Goal: Information Seeking & Learning: Learn about a topic

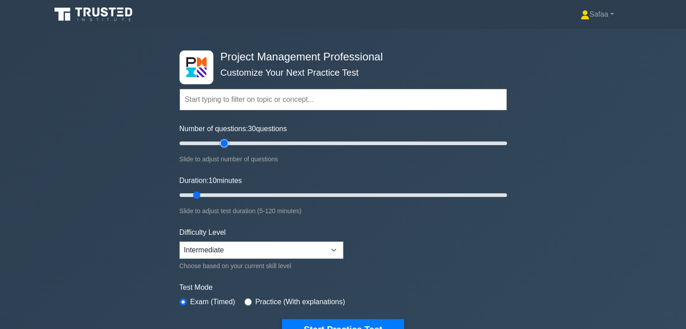
click at [224, 138] on input "Number of questions: 30 questions" at bounding box center [344, 143] width 328 height 11
type input "20"
click at [210, 142] on input "Number of questions: 20 questions" at bounding box center [344, 143] width 328 height 11
click at [213, 190] on input "Duration: 15 minutes" at bounding box center [344, 195] width 328 height 11
type input "20"
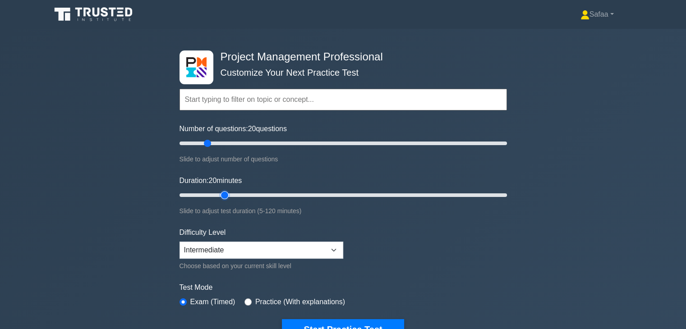
click at [218, 191] on input "Duration: 20 minutes" at bounding box center [344, 195] width 328 height 11
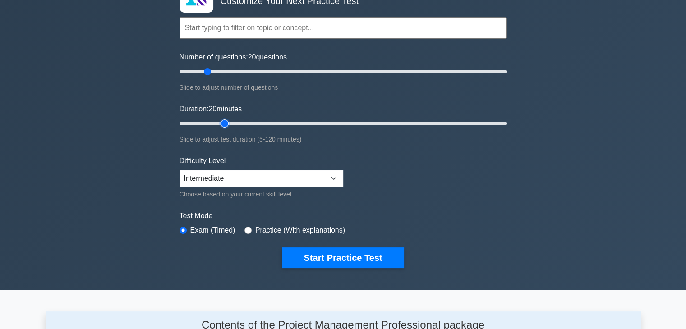
scroll to position [72, 0]
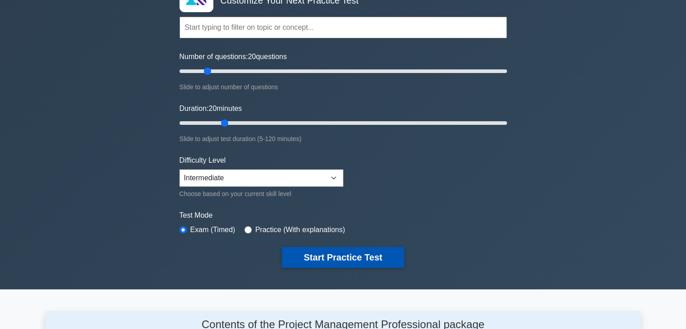
click at [399, 262] on button "Start Practice Test" at bounding box center [343, 257] width 122 height 21
click at [360, 254] on button "Start Practice Test" at bounding box center [343, 257] width 122 height 21
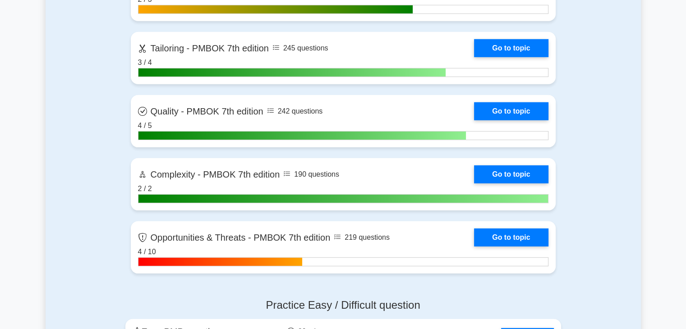
scroll to position [2650, 0]
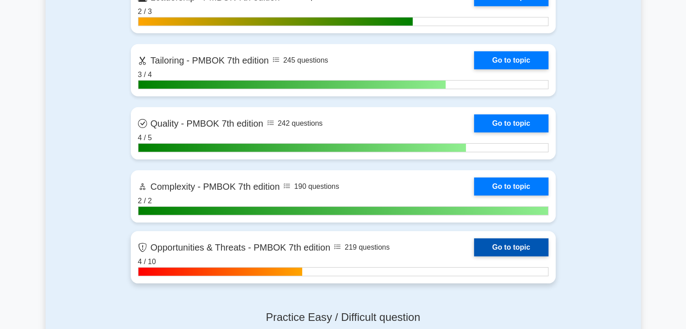
click at [533, 257] on link "Go to topic" at bounding box center [511, 248] width 74 height 18
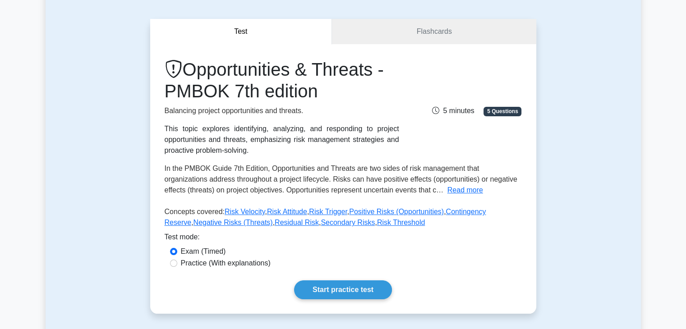
scroll to position [72, 0]
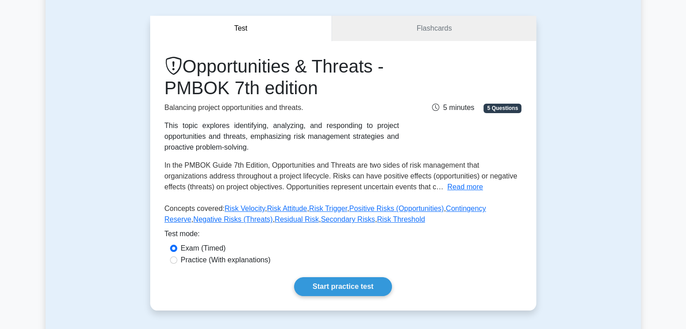
click at [461, 195] on div "Opportunities & Threats - PMBOK 7th edition Balancing project opportunities and…" at bounding box center [343, 141] width 357 height 173
click at [461, 193] on div "Opportunities & Threats - PMBOK 7th edition Balancing project opportunities and…" at bounding box center [343, 141] width 357 height 173
click at [461, 188] on button "Read more" at bounding box center [466, 187] width 36 height 11
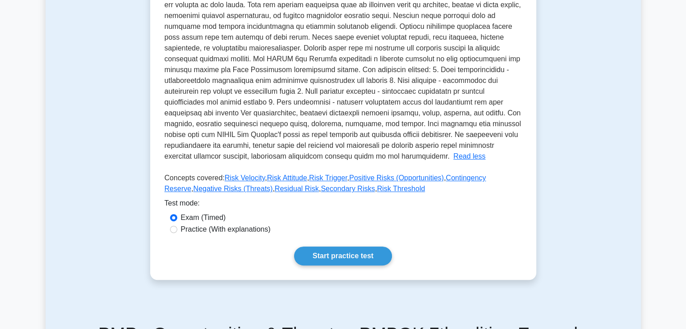
scroll to position [271, 0]
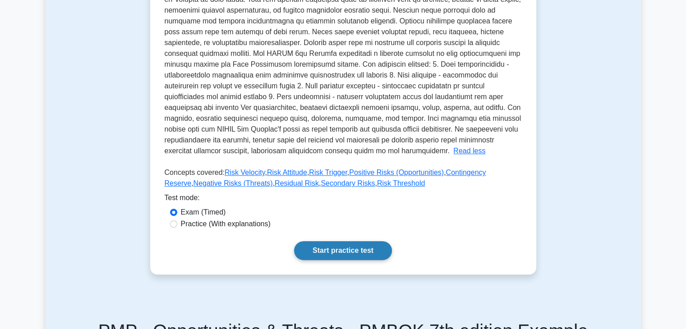
click at [350, 249] on link "Start practice test" at bounding box center [343, 250] width 98 height 19
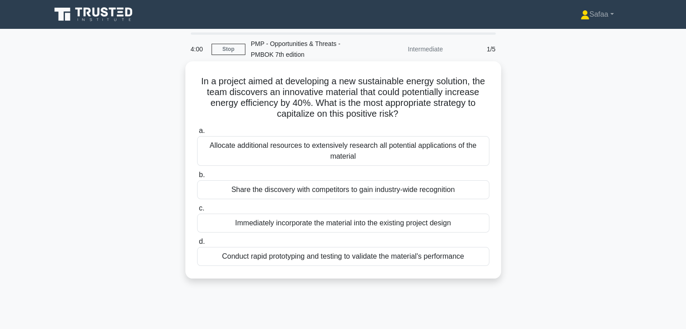
click at [435, 257] on div "Conduct rapid prototyping and testing to validate the material's performance" at bounding box center [343, 256] width 292 height 19
click at [197, 245] on input "d. Conduct rapid prototyping and testing to validate the material's performance" at bounding box center [197, 242] width 0 height 6
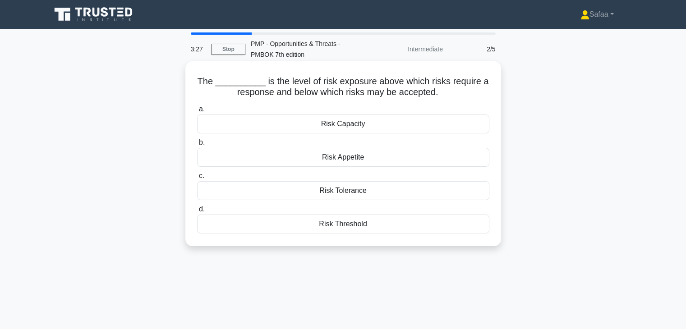
click at [379, 191] on div "Risk Tolerance" at bounding box center [343, 190] width 292 height 19
click at [197, 179] on input "c. Risk Tolerance" at bounding box center [197, 176] width 0 height 6
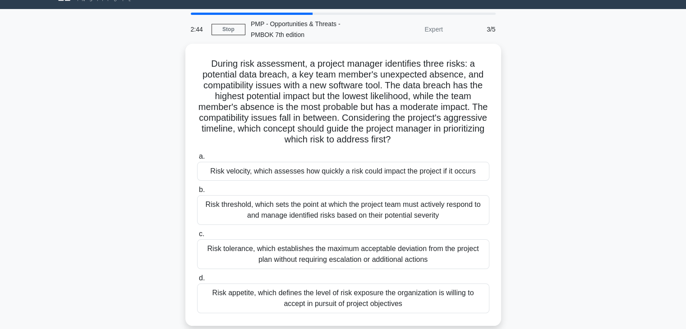
scroll to position [36, 0]
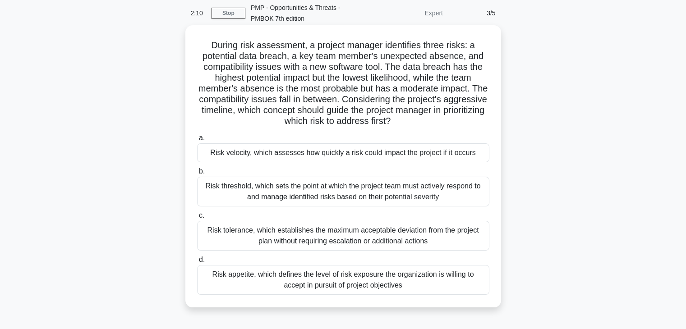
click at [419, 198] on div "Risk threshold, which sets the point at which the project team must actively re…" at bounding box center [343, 192] width 292 height 30
click at [197, 175] on input "b. Risk threshold, which sets the point at which the project team must actively…" at bounding box center [197, 172] width 0 height 6
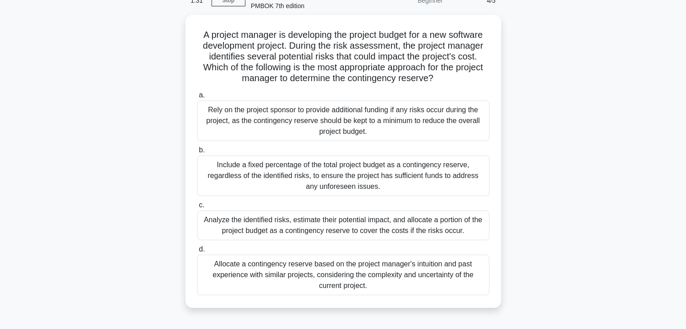
scroll to position [54, 0]
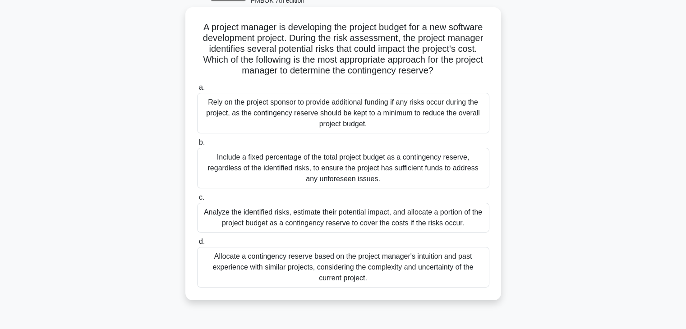
click at [467, 214] on div "Analyze the identified risks, estimate their potential impact, and allocate a p…" at bounding box center [343, 218] width 292 height 30
click at [197, 201] on input "c. Analyze the identified risks, estimate their potential impact, and allocate …" at bounding box center [197, 198] width 0 height 6
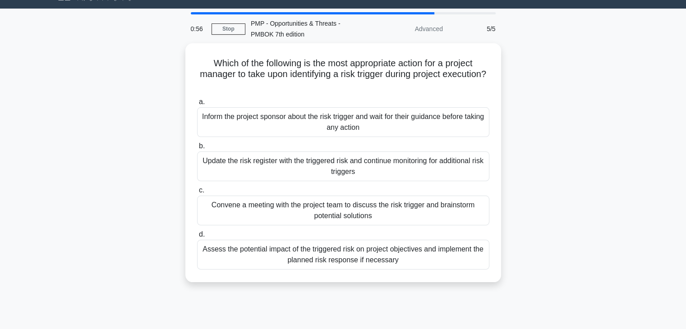
scroll to position [0, 0]
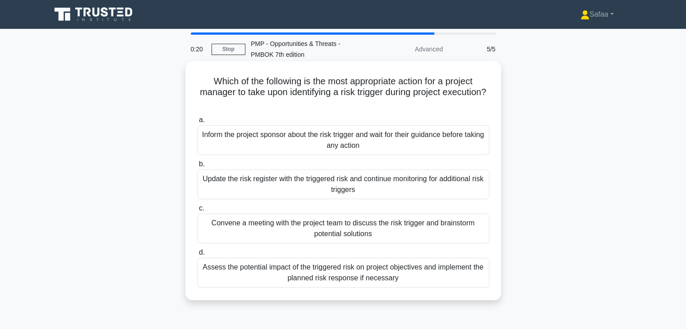
click at [430, 191] on div "Update the risk register with the triggered risk and continue monitoring for ad…" at bounding box center [343, 185] width 292 height 30
click at [197, 167] on input "b. Update the risk register with the triggered risk and continue monitoring for…" at bounding box center [197, 165] width 0 height 6
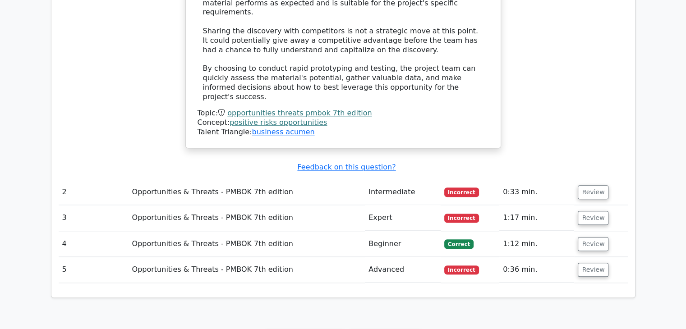
scroll to position [926, 0]
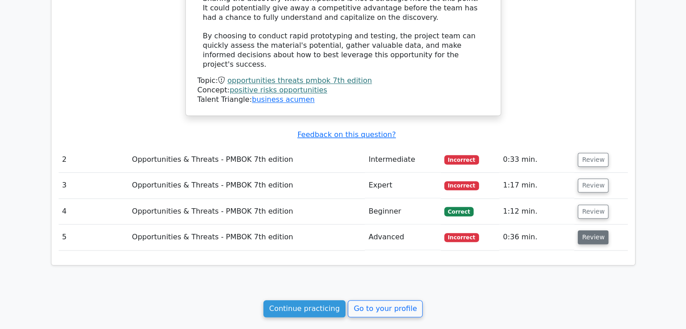
click at [593, 231] on button "Review" at bounding box center [593, 238] width 31 height 14
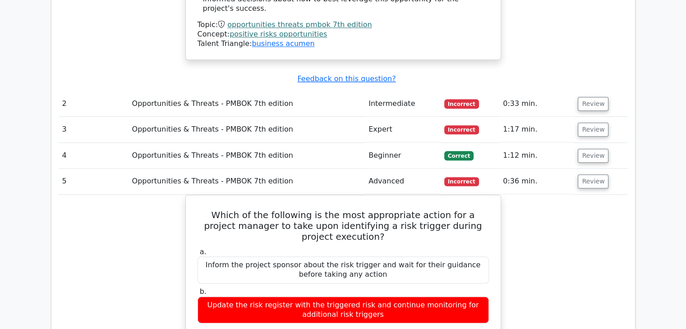
scroll to position [960, 0]
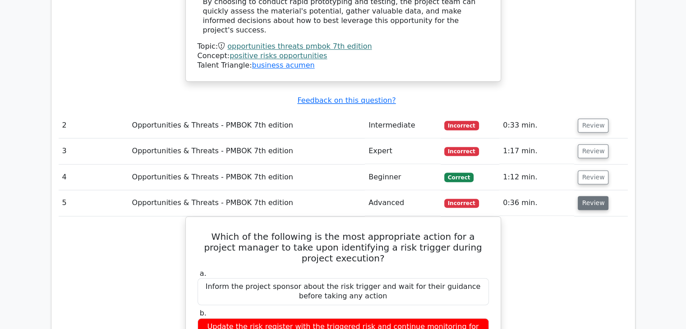
click at [589, 196] on button "Review" at bounding box center [593, 203] width 31 height 14
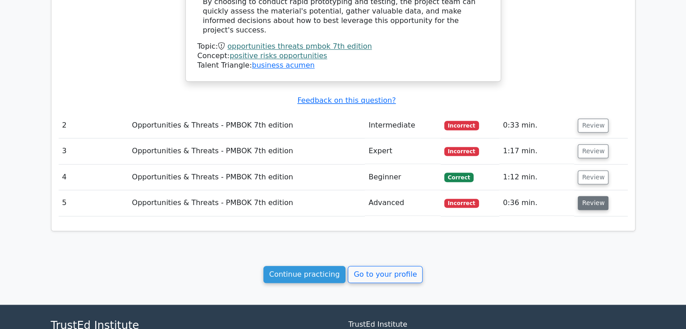
click at [587, 196] on button "Review" at bounding box center [593, 203] width 31 height 14
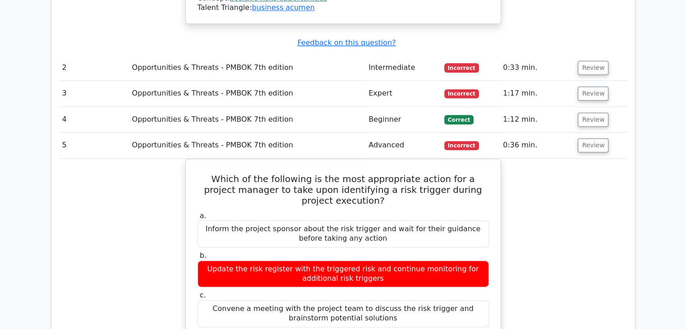
scroll to position [1014, 0]
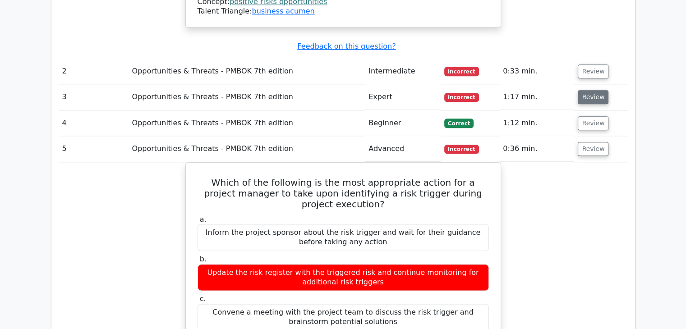
click at [594, 90] on button "Review" at bounding box center [593, 97] width 31 height 14
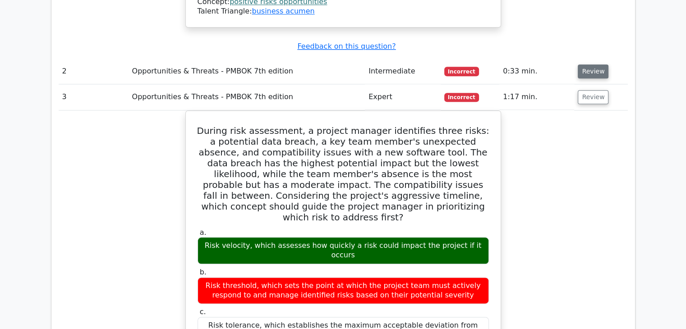
click at [596, 65] on button "Review" at bounding box center [593, 72] width 31 height 14
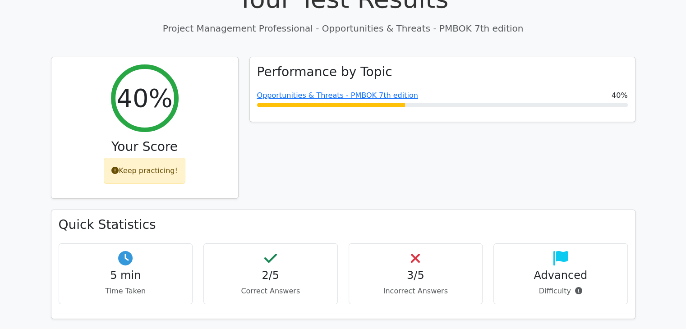
scroll to position [0, 0]
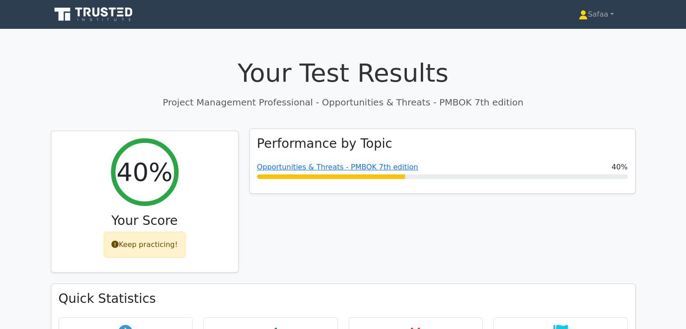
click at [362, 176] on div at bounding box center [331, 177] width 148 height 5
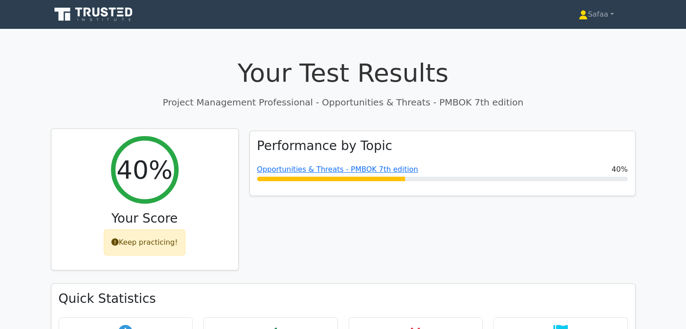
drag, startPoint x: 125, startPoint y: 190, endPoint x: 151, endPoint y: 256, distance: 71.0
click at [151, 256] on div "40% Your Score Keep practicing!" at bounding box center [144, 200] width 187 height 142
click at [163, 239] on div "Keep practicing!" at bounding box center [145, 243] width 82 height 26
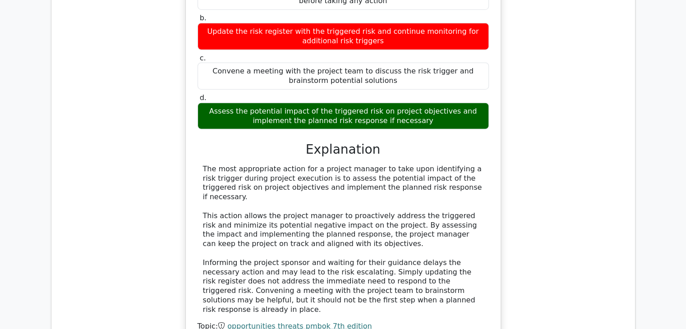
scroll to position [2521, 0]
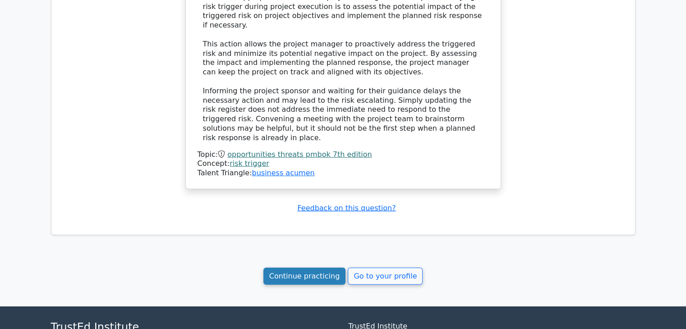
click at [337, 268] on link "Continue practicing" at bounding box center [304, 276] width 83 height 17
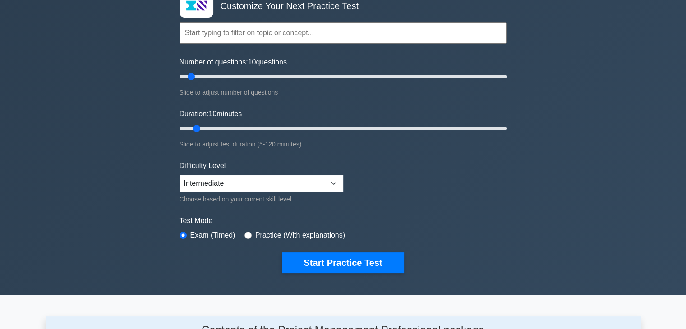
scroll to position [78, 0]
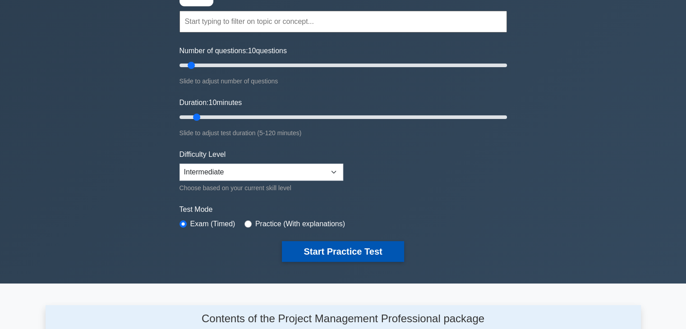
click at [350, 254] on button "Start Practice Test" at bounding box center [343, 251] width 122 height 21
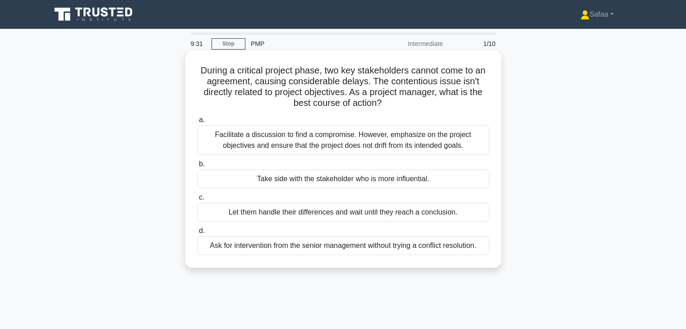
click at [439, 143] on div "Facilitate a discussion to find a compromise. However, emphasize on the project…" at bounding box center [343, 140] width 292 height 30
click at [197, 123] on input "a. Facilitate a discussion to find a compromise. However, emphasize on the proj…" at bounding box center [197, 120] width 0 height 6
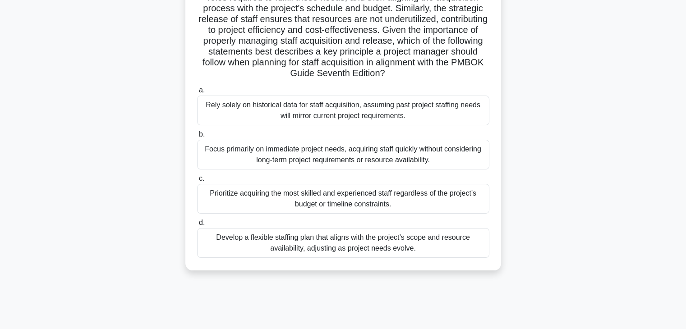
scroll to position [158, 0]
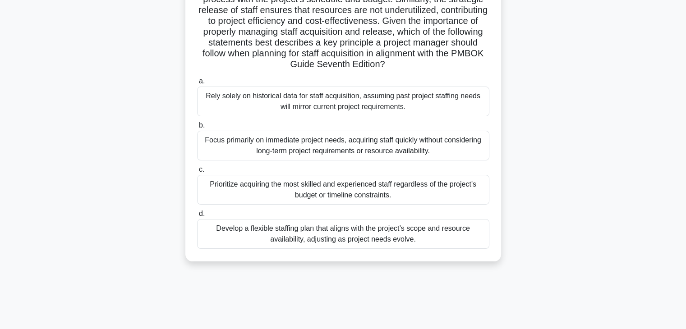
click at [405, 235] on div "Develop a flexible staffing plan that aligns with the project’s scope and resou…" at bounding box center [343, 234] width 292 height 30
click at [197, 217] on input "d. Develop a flexible staffing plan that aligns with the project’s scope and re…" at bounding box center [197, 214] width 0 height 6
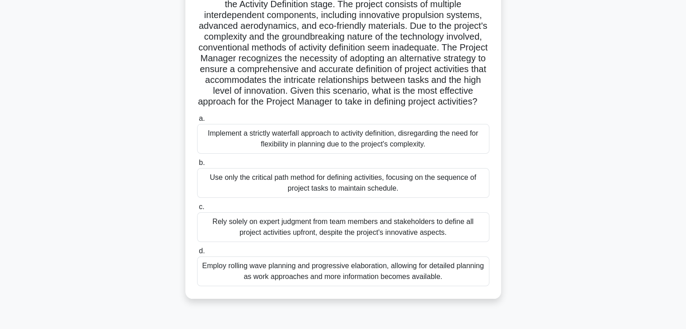
scroll to position [108, 0]
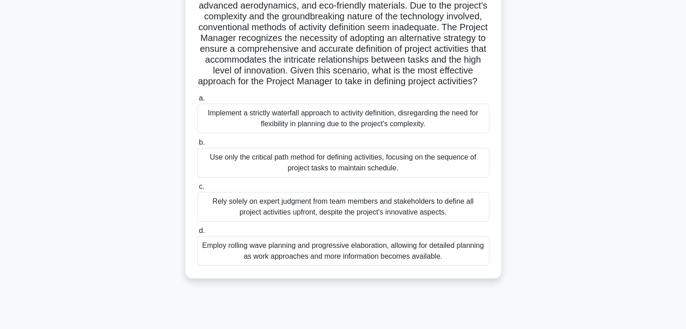
click at [431, 256] on div "Employ rolling wave planning and progressive elaboration, allowing for detailed…" at bounding box center [343, 251] width 292 height 30
click at [197, 234] on input "d. Employ rolling wave planning and progressive elaboration, allowing for detai…" at bounding box center [197, 231] width 0 height 6
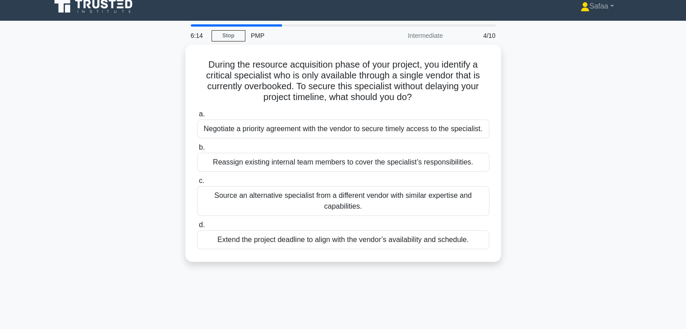
scroll to position [0, 0]
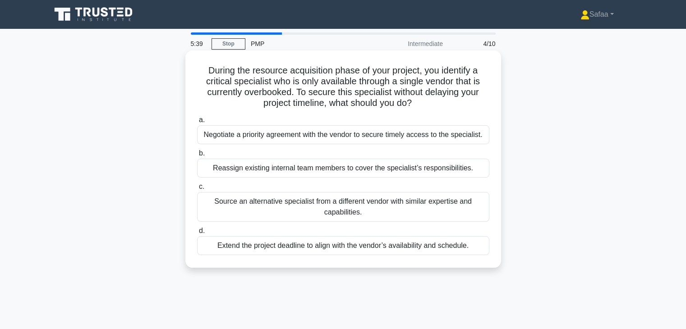
click at [458, 138] on div "Negotiate a priority agreement with the vendor to secure timely access to the s…" at bounding box center [343, 134] width 292 height 19
click at [197, 123] on input "a. Negotiate a priority agreement with the vendor to secure timely access to th…" at bounding box center [197, 120] width 0 height 6
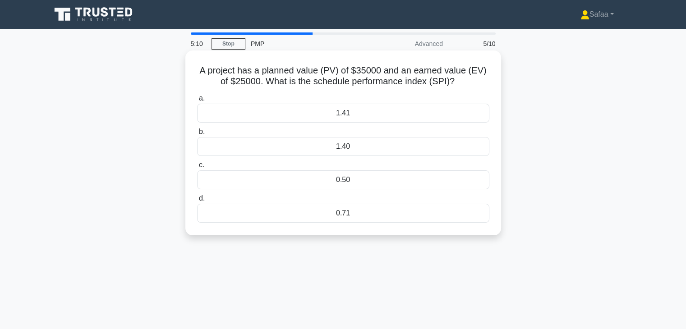
click at [320, 222] on div "0.71" at bounding box center [343, 213] width 292 height 19
click at [197, 202] on input "d. 0.71" at bounding box center [197, 199] width 0 height 6
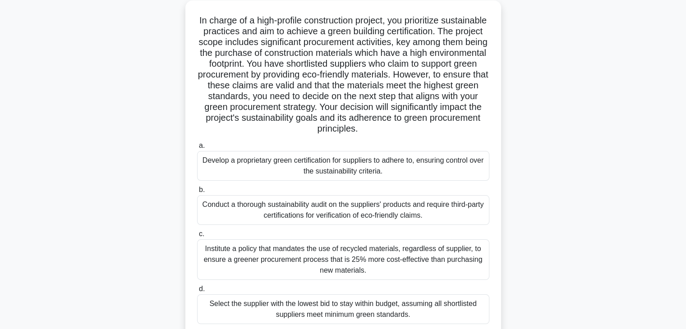
scroll to position [72, 0]
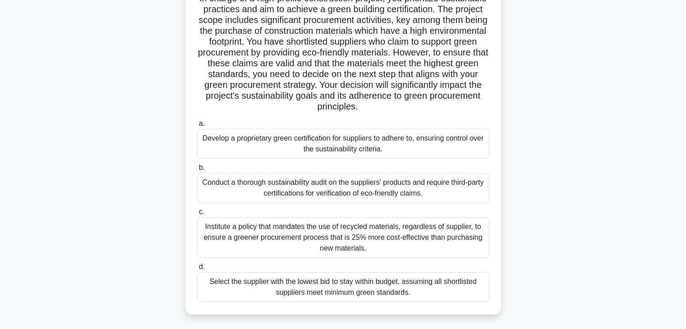
click at [442, 190] on div "Conduct a thorough sustainability audit on the suppliers' products and require …" at bounding box center [343, 188] width 292 height 30
click at [197, 171] on input "b. Conduct a thorough sustainability audit on the suppliers' products and requi…" at bounding box center [197, 168] width 0 height 6
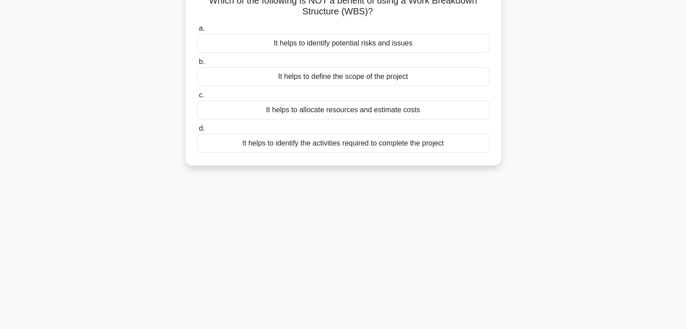
scroll to position [0, 0]
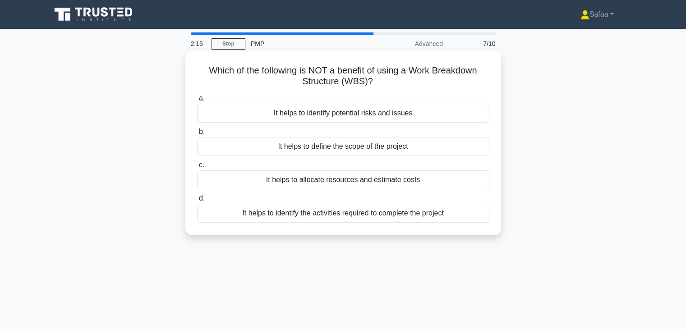
click at [400, 112] on div "It helps to identify potential risks and issues" at bounding box center [343, 113] width 292 height 19
click at [197, 102] on input "a. It helps to identify potential risks and issues" at bounding box center [197, 99] width 0 height 6
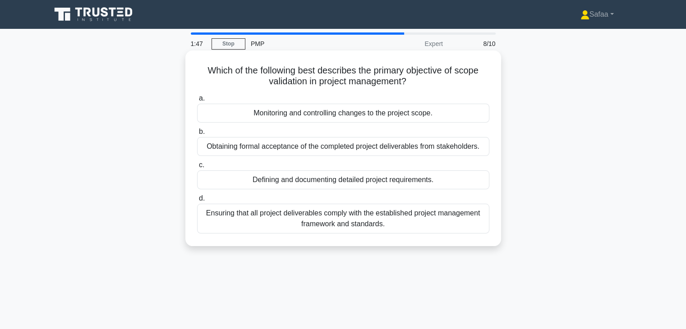
click at [392, 226] on div "Ensuring that all project deliverables comply with the established project mana…" at bounding box center [343, 219] width 292 height 30
click at [197, 202] on input "d. Ensuring that all project deliverables comply with the established project m…" at bounding box center [197, 199] width 0 height 6
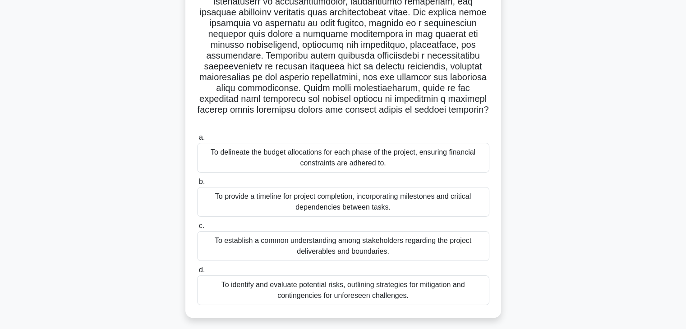
scroll to position [108, 0]
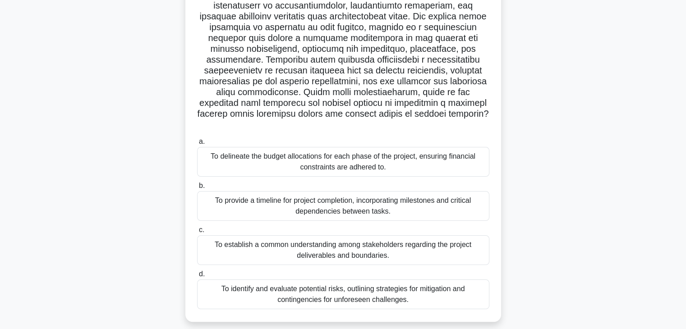
click at [393, 239] on div "To establish a common understanding among stakeholders regarding the project de…" at bounding box center [343, 251] width 292 height 30
click at [197, 233] on input "c. To establish a common understanding among stakeholders regarding the project…" at bounding box center [197, 230] width 0 height 6
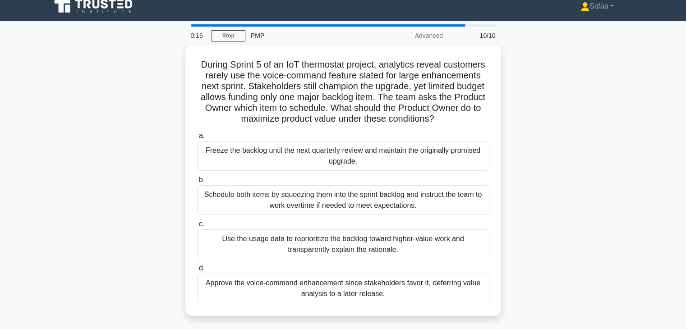
scroll to position [0, 0]
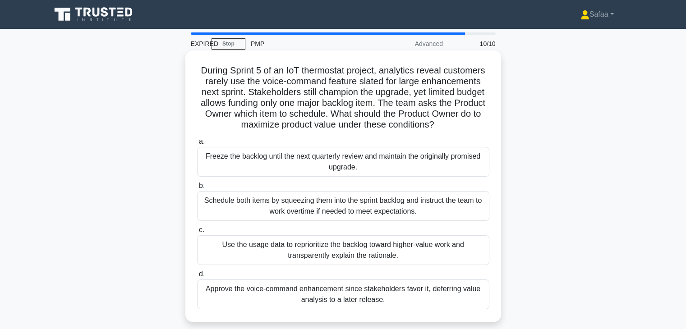
click at [470, 254] on div "Use the usage data to reprioritize the backlog toward higher-value work and tra…" at bounding box center [343, 251] width 292 height 30
click at [197, 233] on input "c. Use the usage data to reprioritize the backlog toward higher-value work and …" at bounding box center [197, 230] width 0 height 6
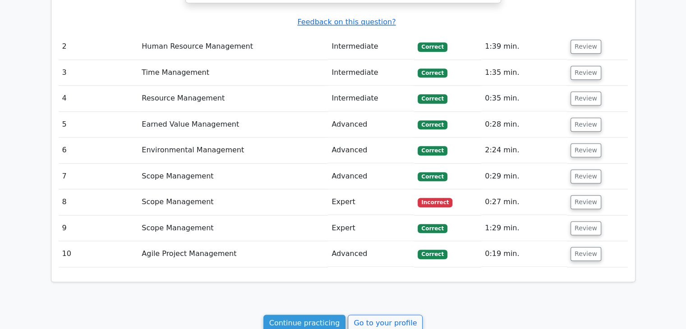
scroll to position [1002, 0]
click at [579, 195] on button "Review" at bounding box center [586, 202] width 31 height 14
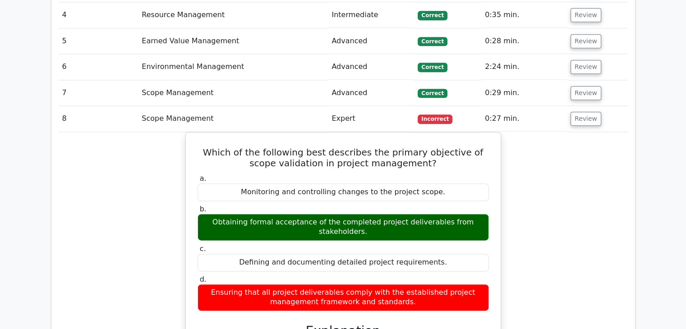
scroll to position [1091, 0]
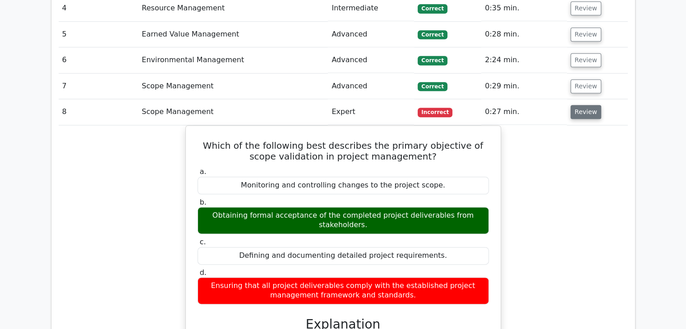
click at [589, 105] on button "Review" at bounding box center [586, 112] width 31 height 14
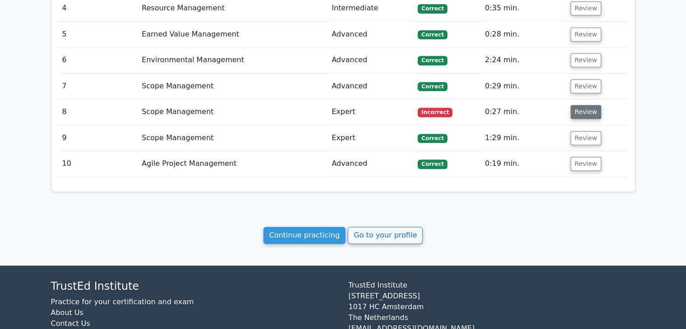
click at [589, 105] on button "Review" at bounding box center [586, 112] width 31 height 14
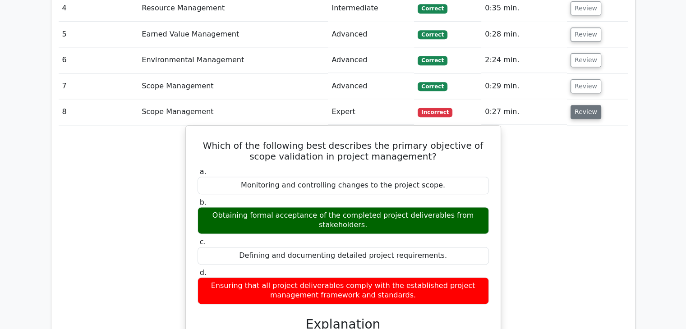
click at [589, 105] on button "Review" at bounding box center [586, 112] width 31 height 14
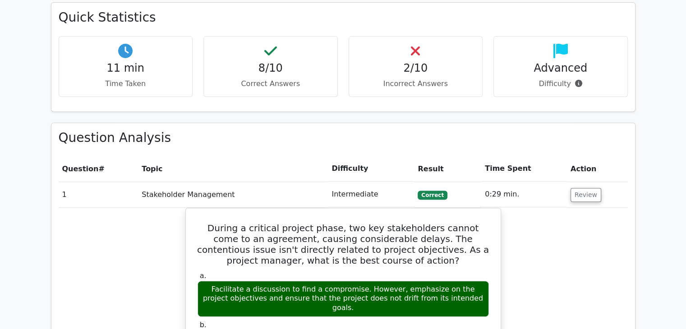
scroll to position [352, 0]
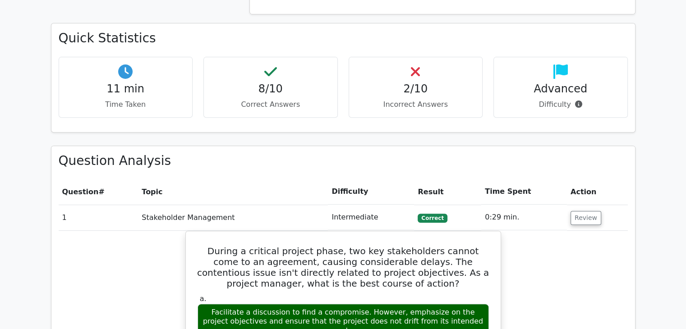
click at [393, 89] on h4 "2/10" at bounding box center [415, 89] width 119 height 13
click at [147, 98] on div "11 min Time Taken" at bounding box center [126, 87] width 134 height 61
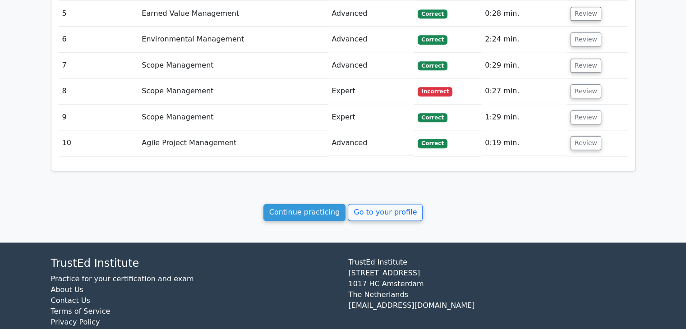
scroll to position [1119, 0]
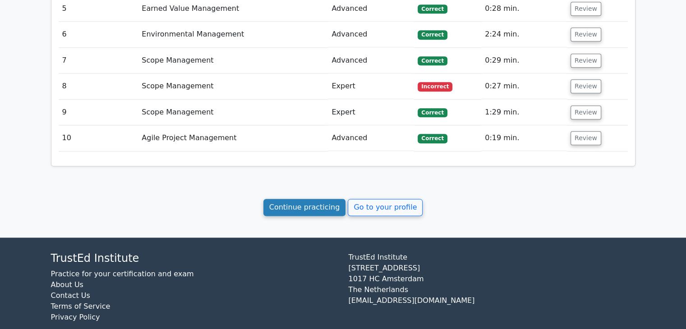
click at [325, 199] on link "Continue practicing" at bounding box center [304, 207] width 83 height 17
